Goal: Task Accomplishment & Management: Manage account settings

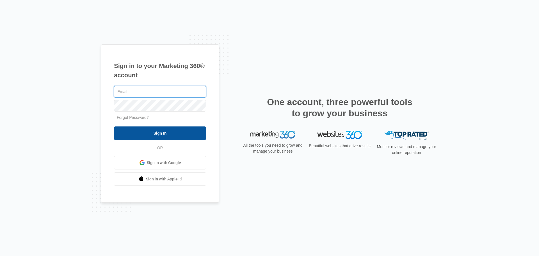
type input "[EMAIL_ADDRESS][DOMAIN_NAME]"
click at [173, 133] on input "Sign In" at bounding box center [160, 132] width 92 height 13
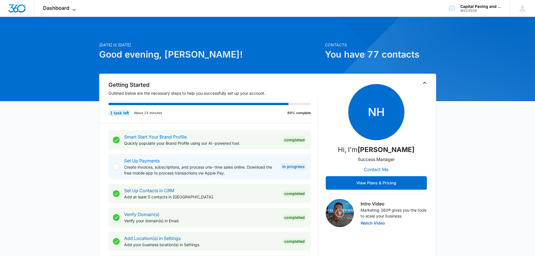
click at [72, 12] on icon at bounding box center [74, 9] width 7 height 7
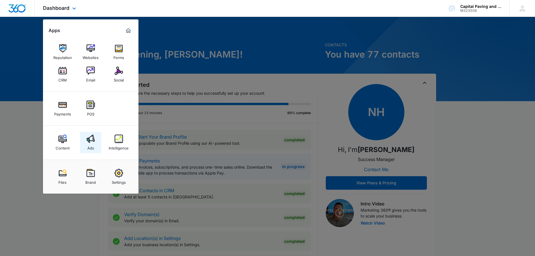
click at [92, 141] on img at bounding box center [90, 138] width 8 height 8
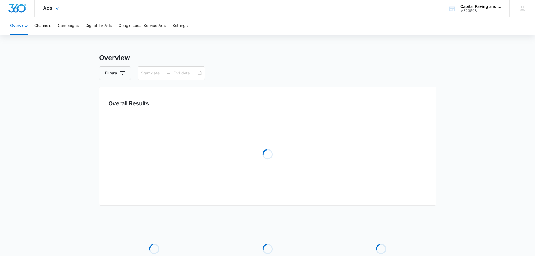
type input "[DATE]"
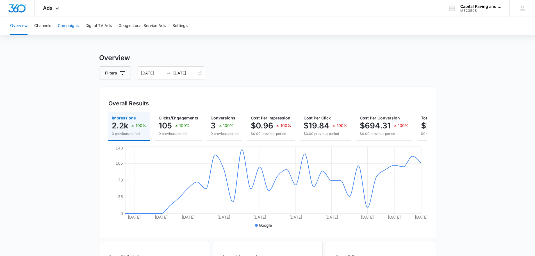
click at [68, 26] on button "Campaigns" at bounding box center [68, 26] width 21 height 18
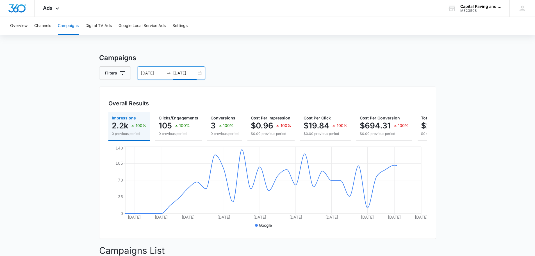
click at [193, 74] on input "[DATE]" at bounding box center [184, 73] width 23 height 6
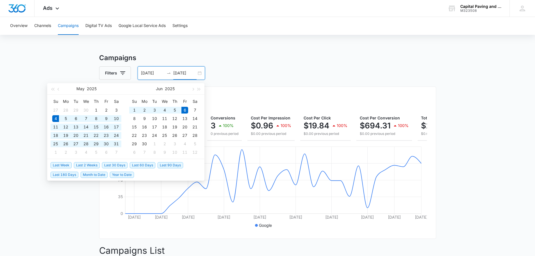
type input "[DATE]"
click at [155, 70] on input "[DATE]" at bounding box center [152, 73] width 23 height 6
click at [154, 70] on input "[DATE]" at bounding box center [152, 73] width 23 height 6
click at [145, 70] on input "[DATE]" at bounding box center [152, 73] width 23 height 6
type input "[DATE]"
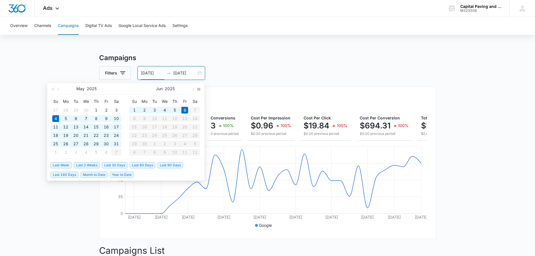
click at [198, 89] on span "button" at bounding box center [199, 89] width 3 height 3
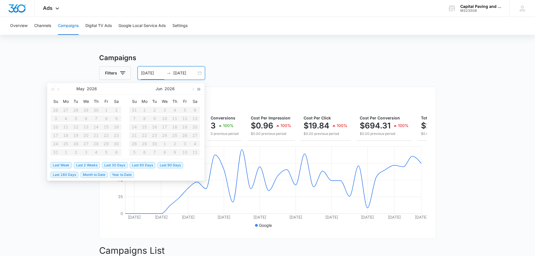
click at [198, 89] on span "button" at bounding box center [199, 89] width 3 height 3
click at [52, 89] on span "button" at bounding box center [52, 89] width 3 height 3
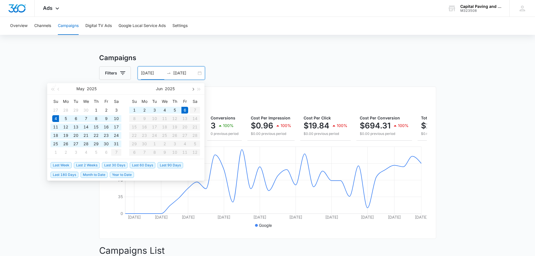
click at [193, 90] on span "button" at bounding box center [192, 89] width 3 height 3
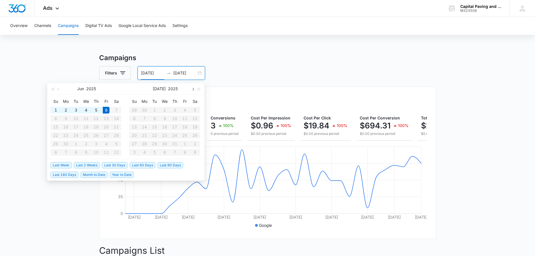
click at [193, 90] on span "button" at bounding box center [192, 89] width 3 height 3
click at [156, 127] on table "Su Mo Tu We Th Fr Sa 31 1 2 3 4 5 6 7 8 9 10 11 12 13 14 15 16 17 18 19 20 21 2…" at bounding box center [164, 126] width 71 height 59
click at [278, 59] on h3 "Campaigns" at bounding box center [267, 58] width 337 height 10
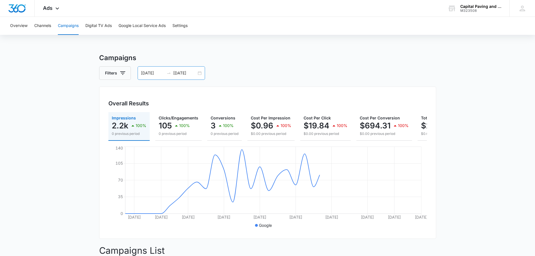
click at [158, 73] on input "[DATE]" at bounding box center [152, 73] width 23 height 6
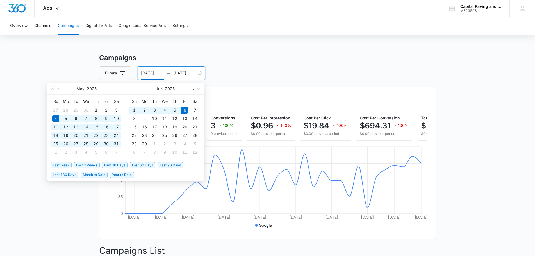
click at [194, 90] on button "button" at bounding box center [192, 88] width 6 height 11
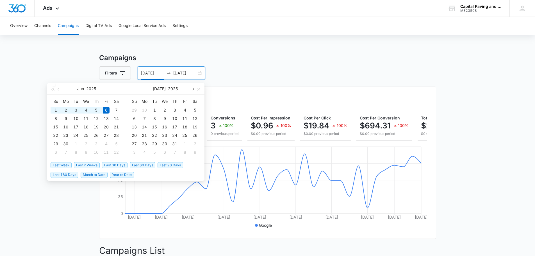
click at [194, 90] on button "button" at bounding box center [192, 88] width 6 height 11
click at [193, 89] on span "button" at bounding box center [192, 89] width 3 height 3
type input "09/07/2025"
click at [136, 119] on div "7" at bounding box center [134, 118] width 7 height 7
click at [193, 89] on span "button" at bounding box center [192, 89] width 3 height 3
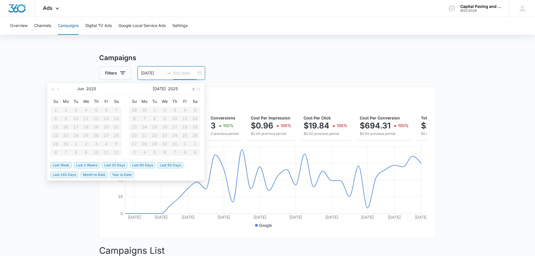
click at [193, 89] on span "button" at bounding box center [192, 89] width 3 height 3
type input "09/16/2025"
click at [155, 127] on div "16" at bounding box center [154, 126] width 7 height 7
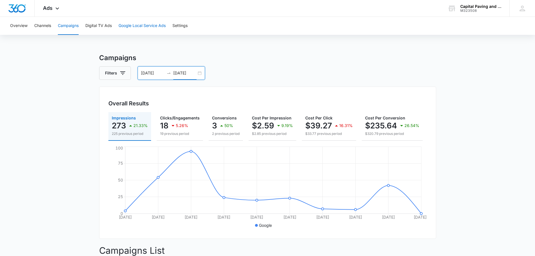
click at [148, 28] on button "Google Local Service Ads" at bounding box center [141, 26] width 47 height 18
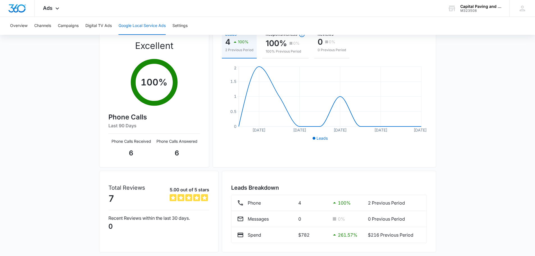
scroll to position [89, 0]
